Goal: Task Accomplishment & Management: Manage account settings

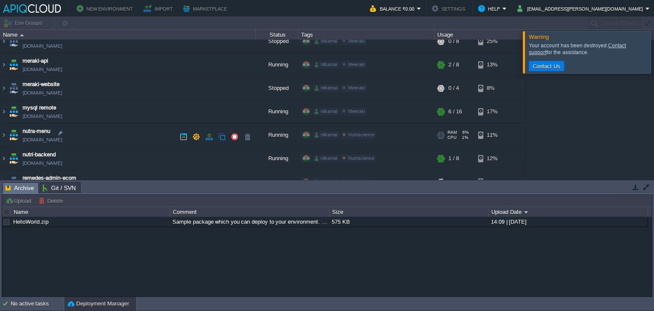
scroll to position [170, 0]
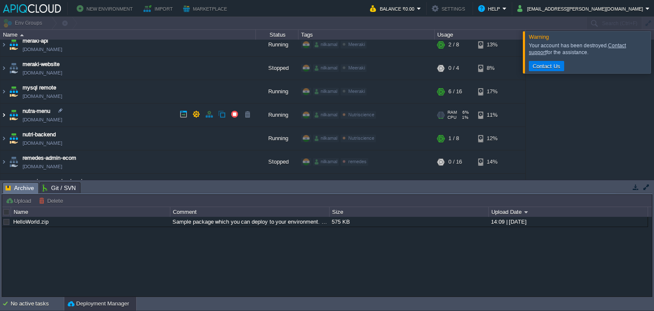
click at [2, 118] on img at bounding box center [3, 114] width 7 height 23
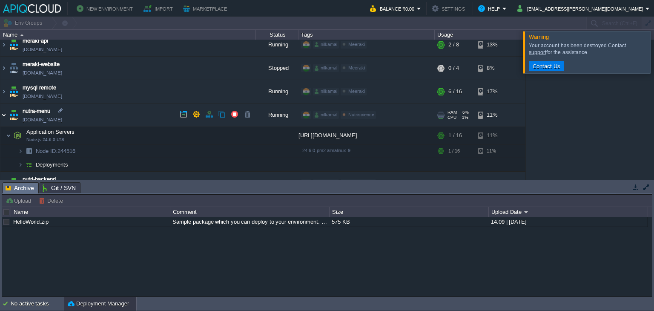
click at [1, 111] on img at bounding box center [3, 114] width 7 height 23
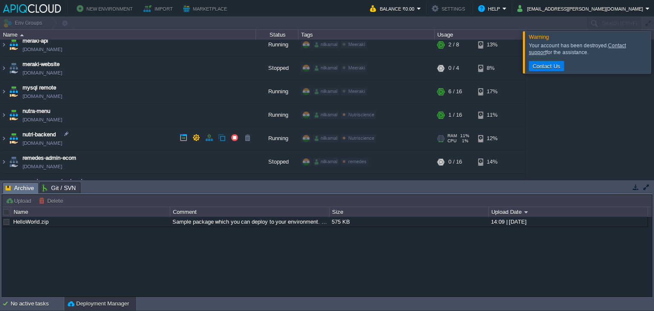
click at [8, 136] on img at bounding box center [14, 138] width 12 height 23
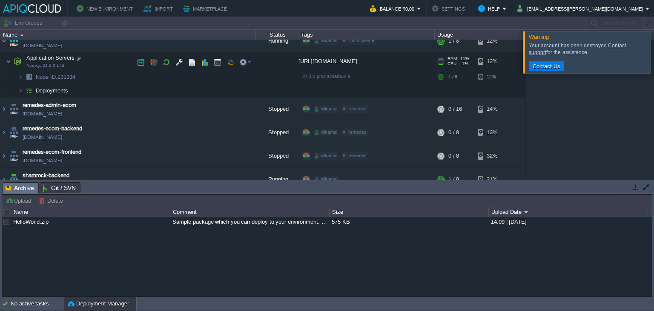
scroll to position [216, 0]
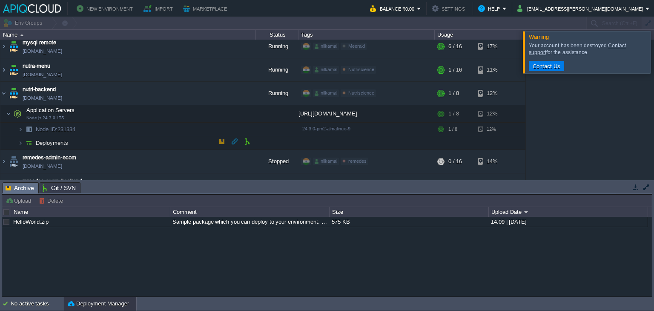
drag, startPoint x: 55, startPoint y: 137, endPoint x: 53, endPoint y: 143, distance: 6.2
click at [55, 137] on td "Deployments" at bounding box center [128, 143] width 256 height 14
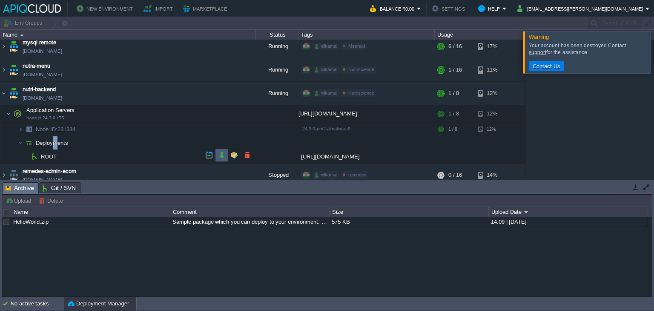
click at [218, 155] on button "button" at bounding box center [222, 155] width 8 height 8
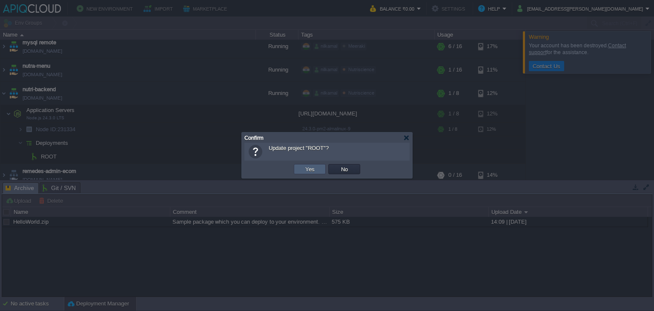
click at [301, 172] on td "Yes" at bounding box center [310, 169] width 32 height 10
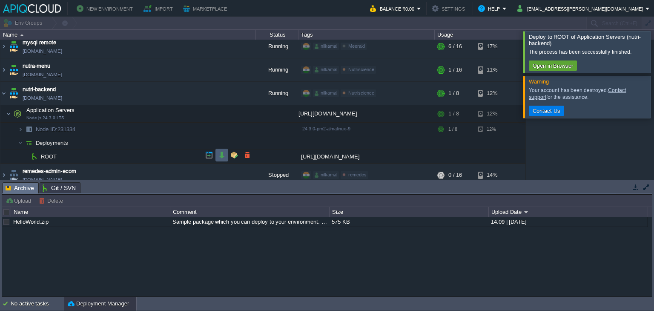
drag, startPoint x: 217, startPoint y: 153, endPoint x: 213, endPoint y: 167, distance: 13.9
click at [217, 153] on td at bounding box center [222, 155] width 13 height 13
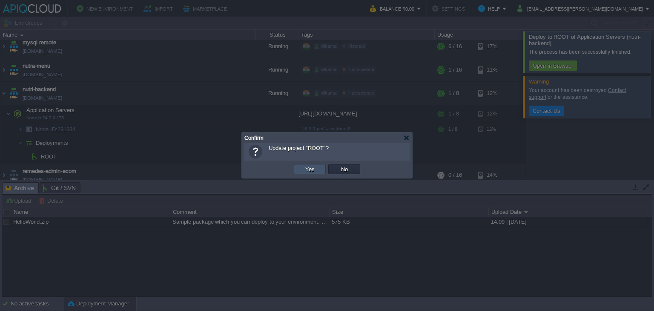
click at [310, 167] on button "Yes" at bounding box center [310, 169] width 14 height 8
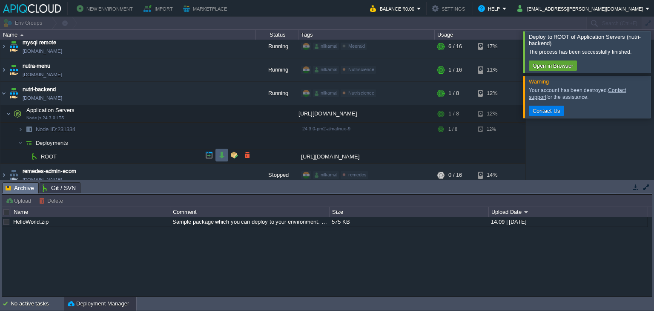
click at [216, 155] on td at bounding box center [222, 155] width 13 height 13
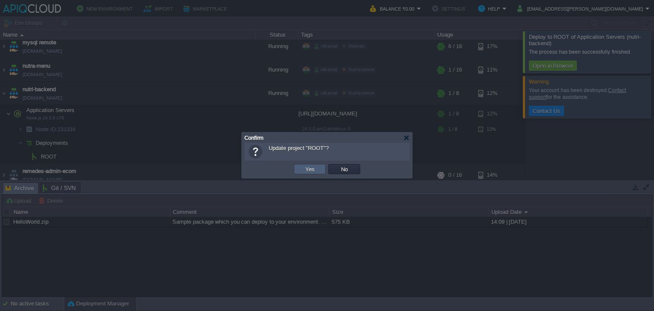
click at [302, 167] on td "Yes" at bounding box center [310, 169] width 32 height 10
